Goal: Check status

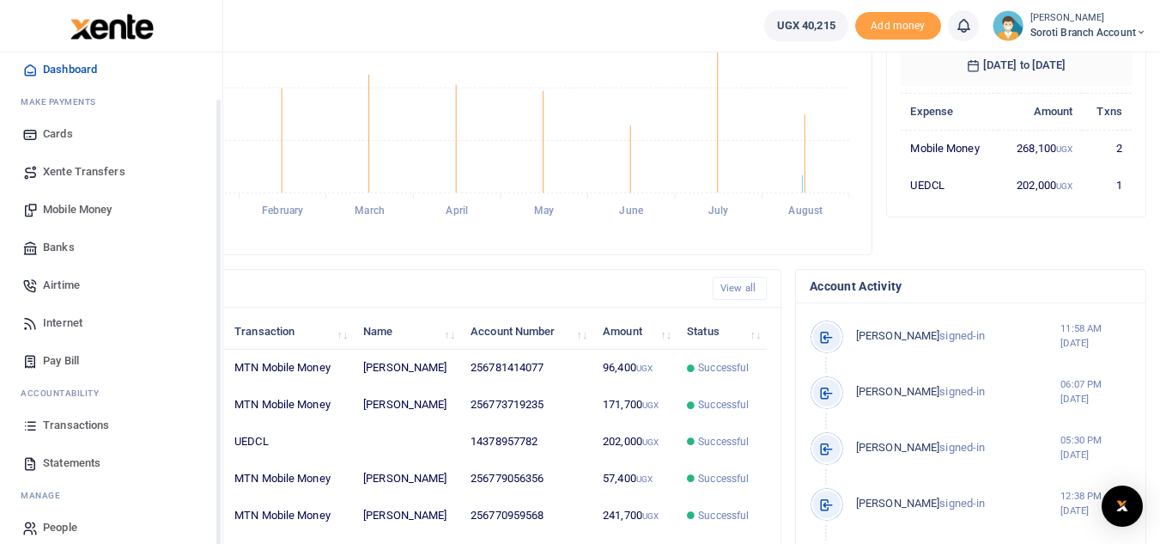
scroll to position [51, 0]
click at [80, 465] on span "Statements" at bounding box center [72, 465] width 58 height 17
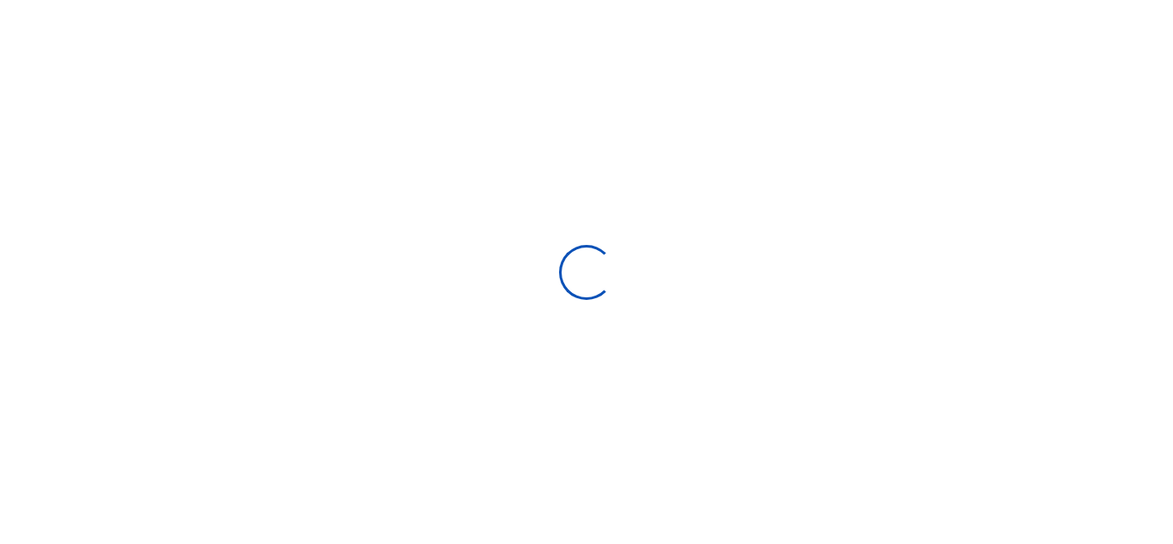
select select "ALL"
type input "[DATE] - [DATE]"
